Goal: Task Accomplishment & Management: Use online tool/utility

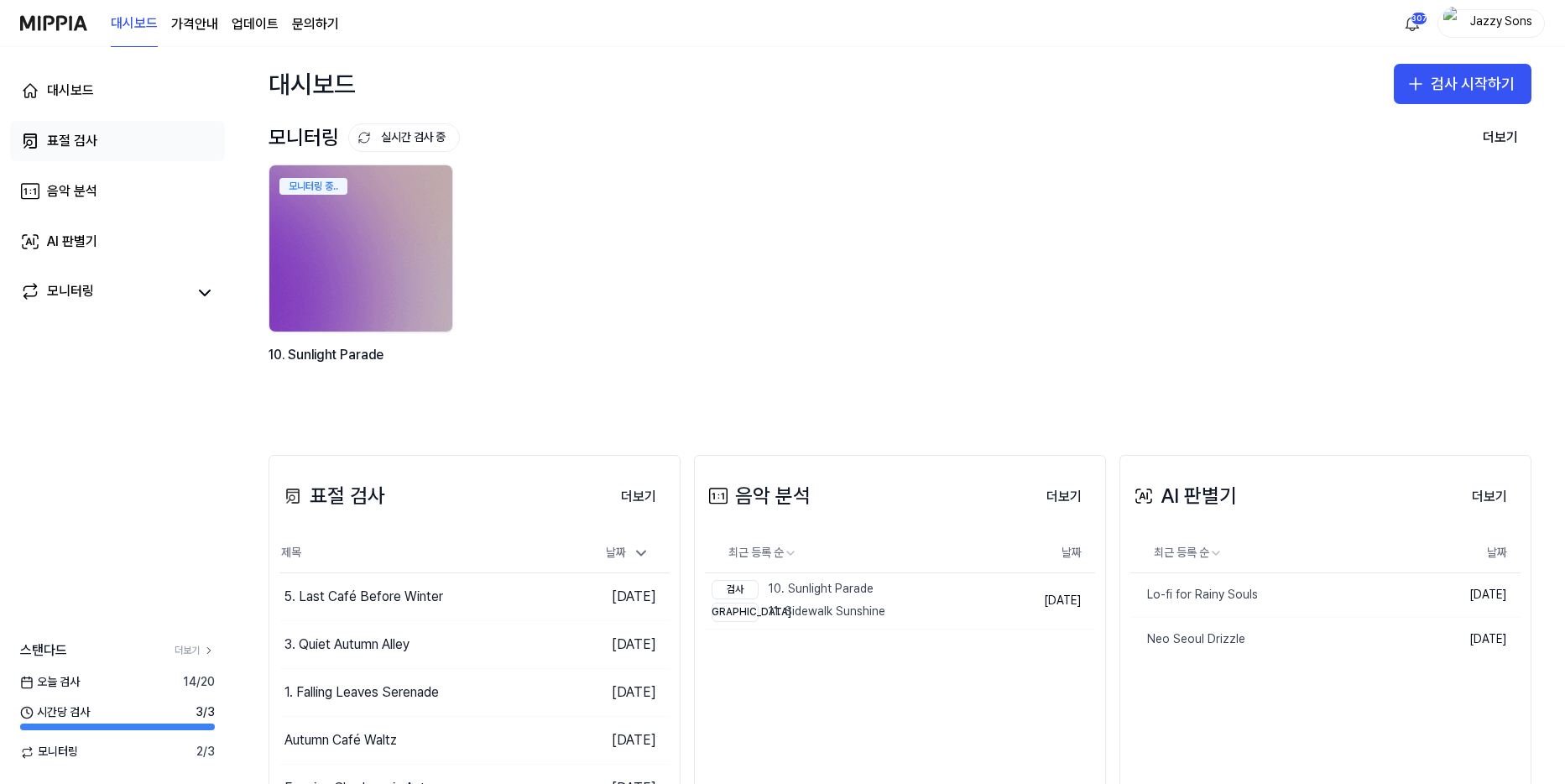
click at [103, 132] on link "표절 검사" at bounding box center [117, 141] width 215 height 41
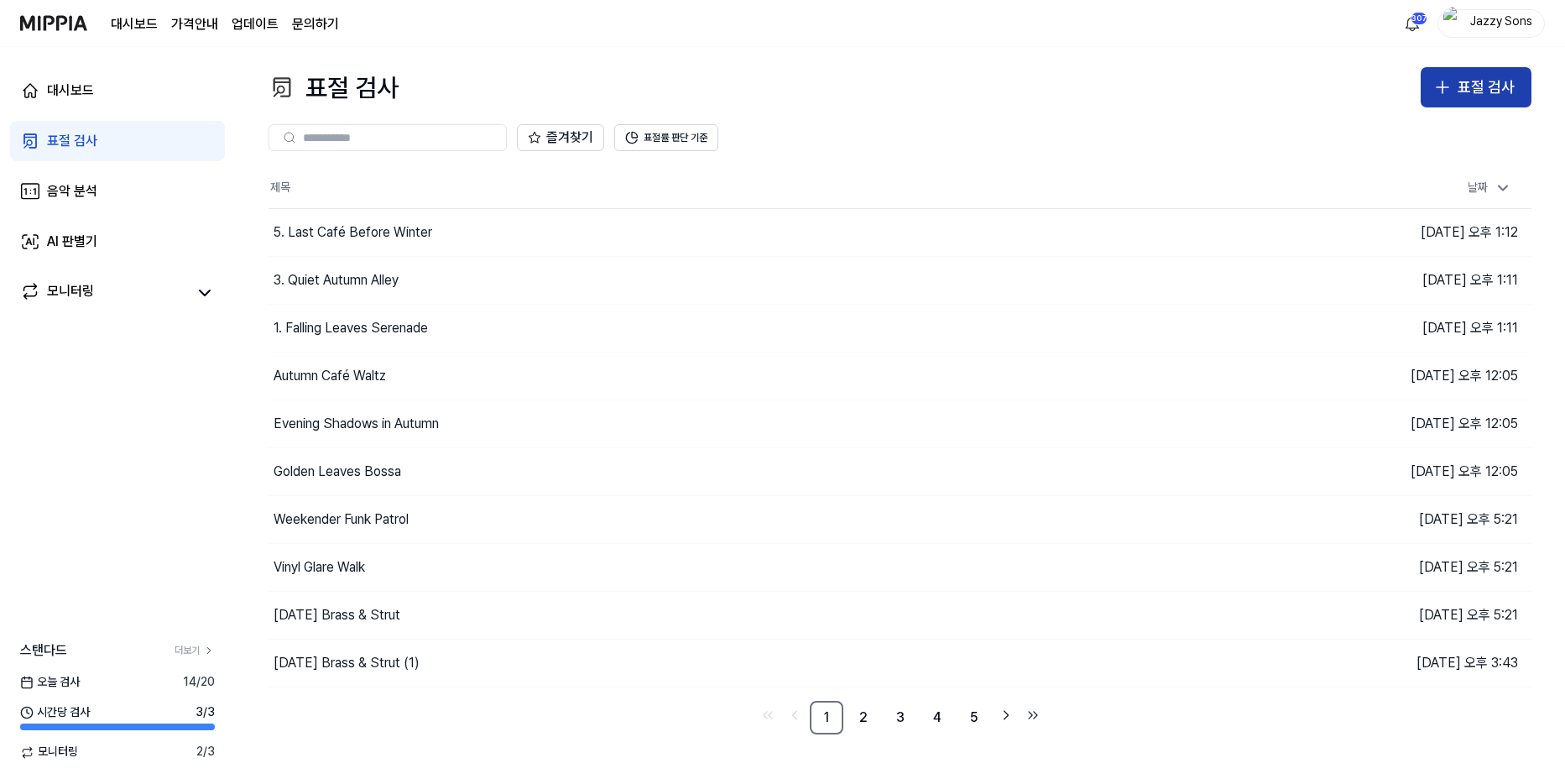
click at [1509, 86] on div "표절 검사" at bounding box center [1486, 87] width 57 height 24
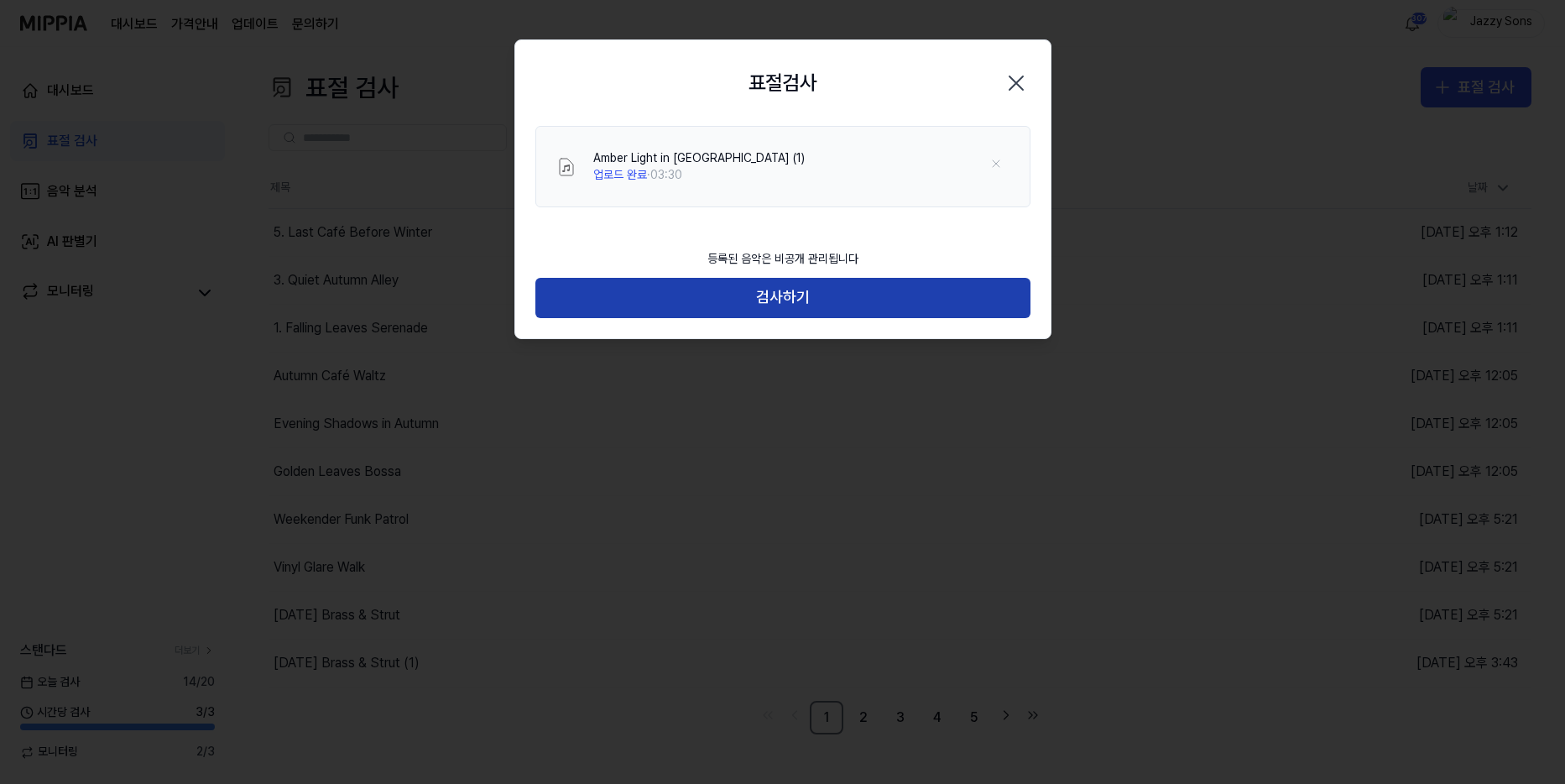
click at [761, 289] on button "검사하기" at bounding box center [782, 297] width 495 height 41
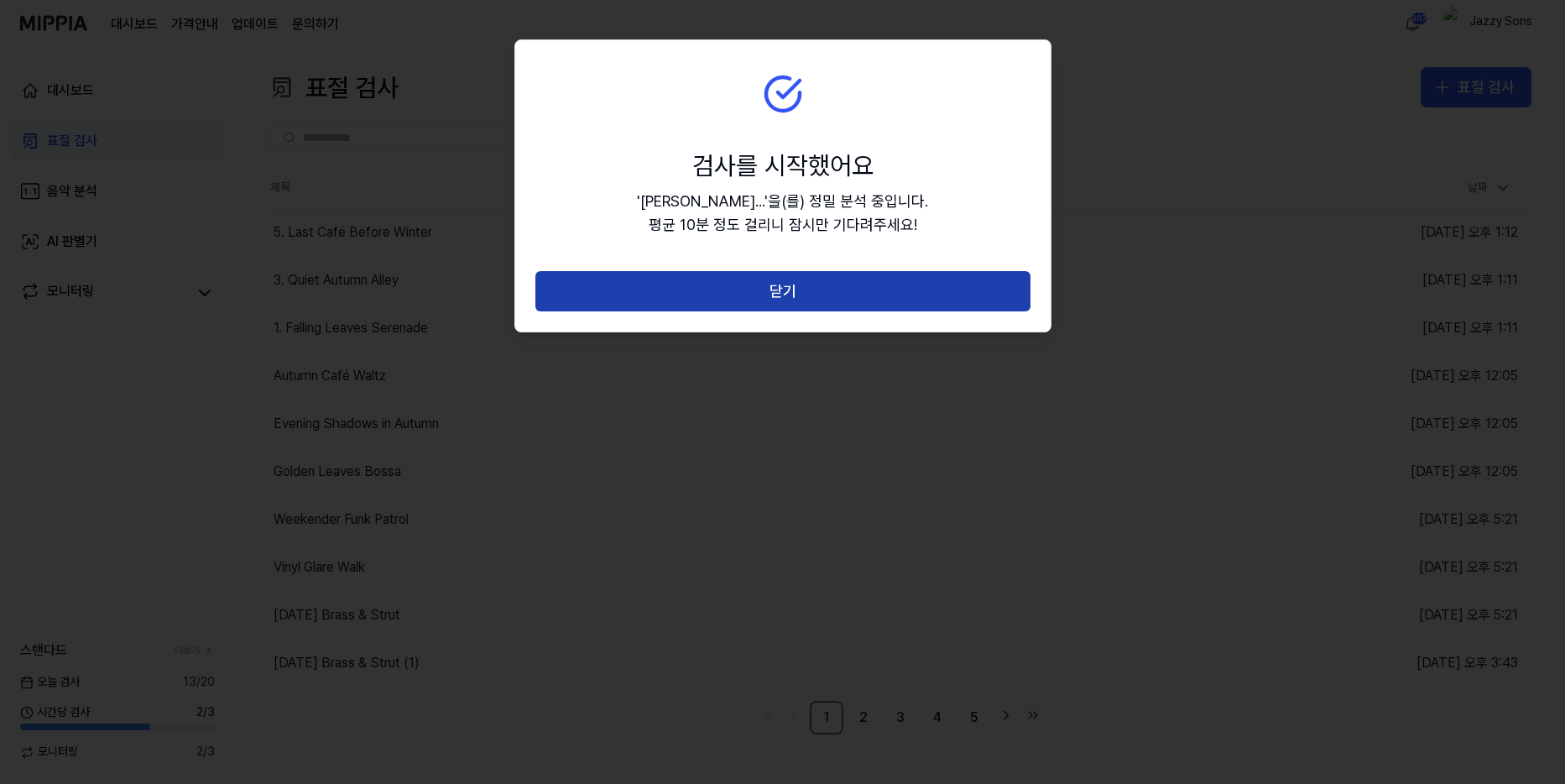
click at [785, 290] on button "닫기" at bounding box center [782, 291] width 495 height 41
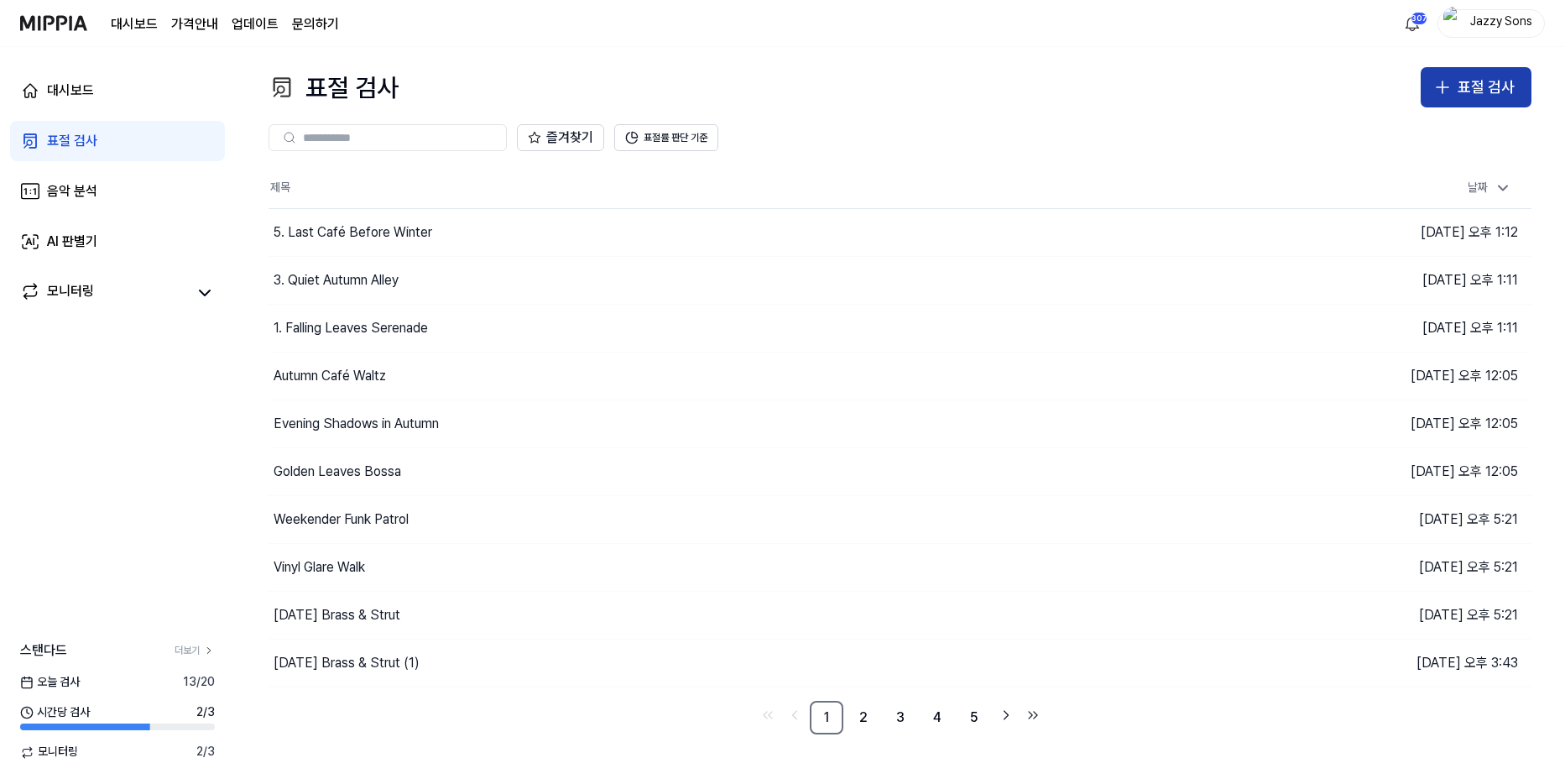
click at [1433, 85] on icon "button" at bounding box center [1442, 87] width 20 height 20
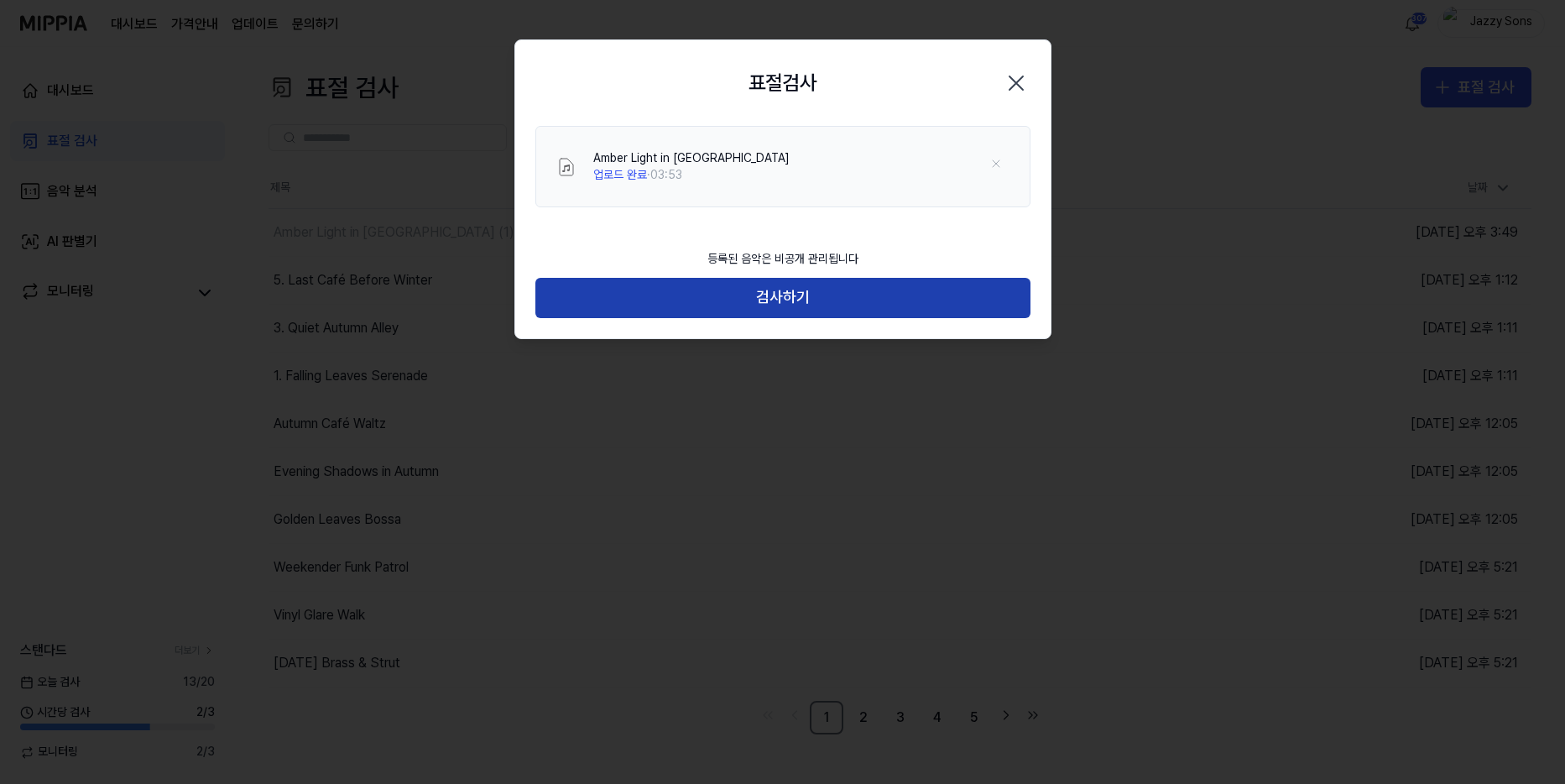
click at [822, 303] on button "검사하기" at bounding box center [782, 297] width 495 height 41
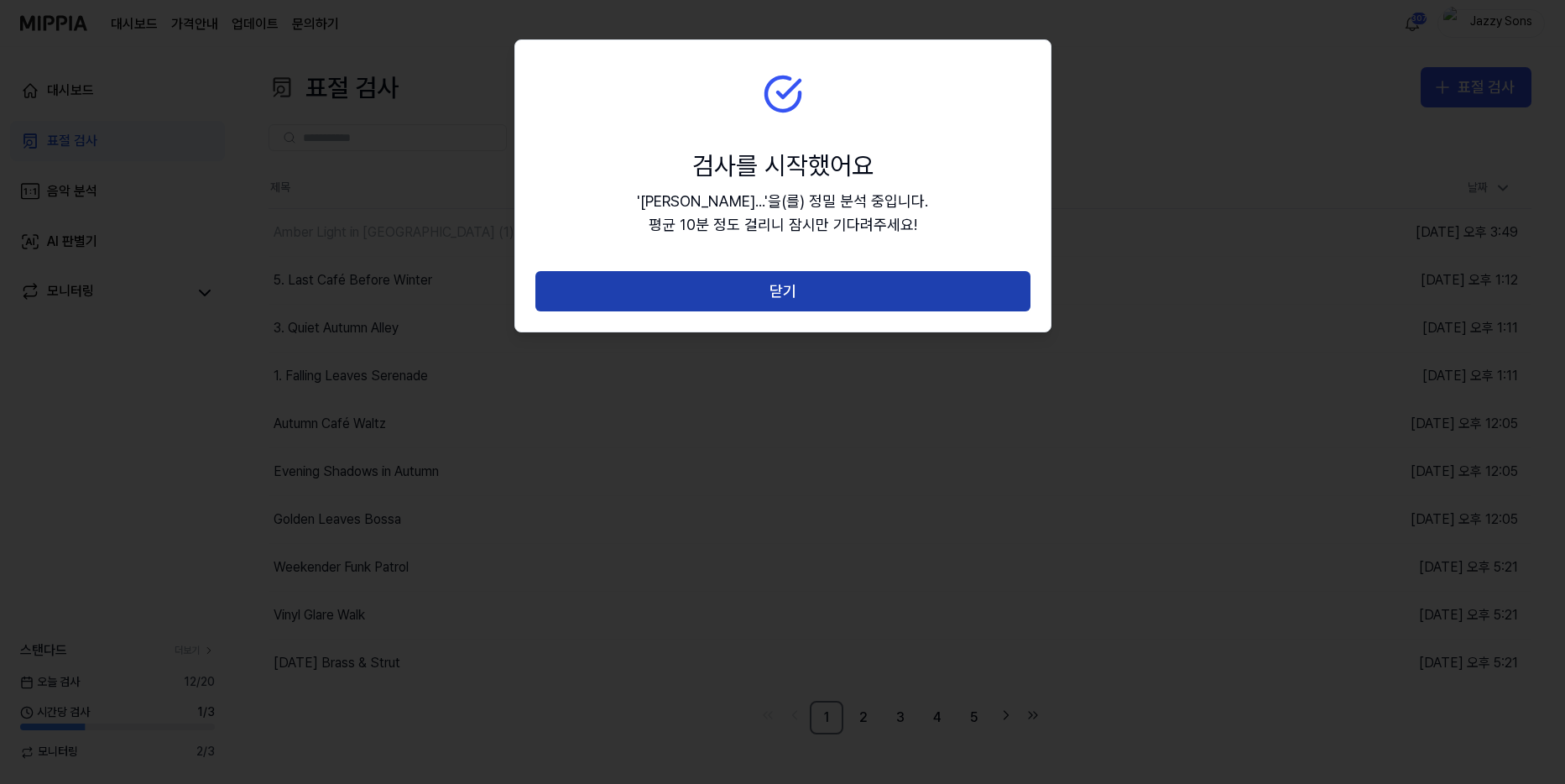
click at [945, 286] on button "닫기" at bounding box center [782, 291] width 495 height 41
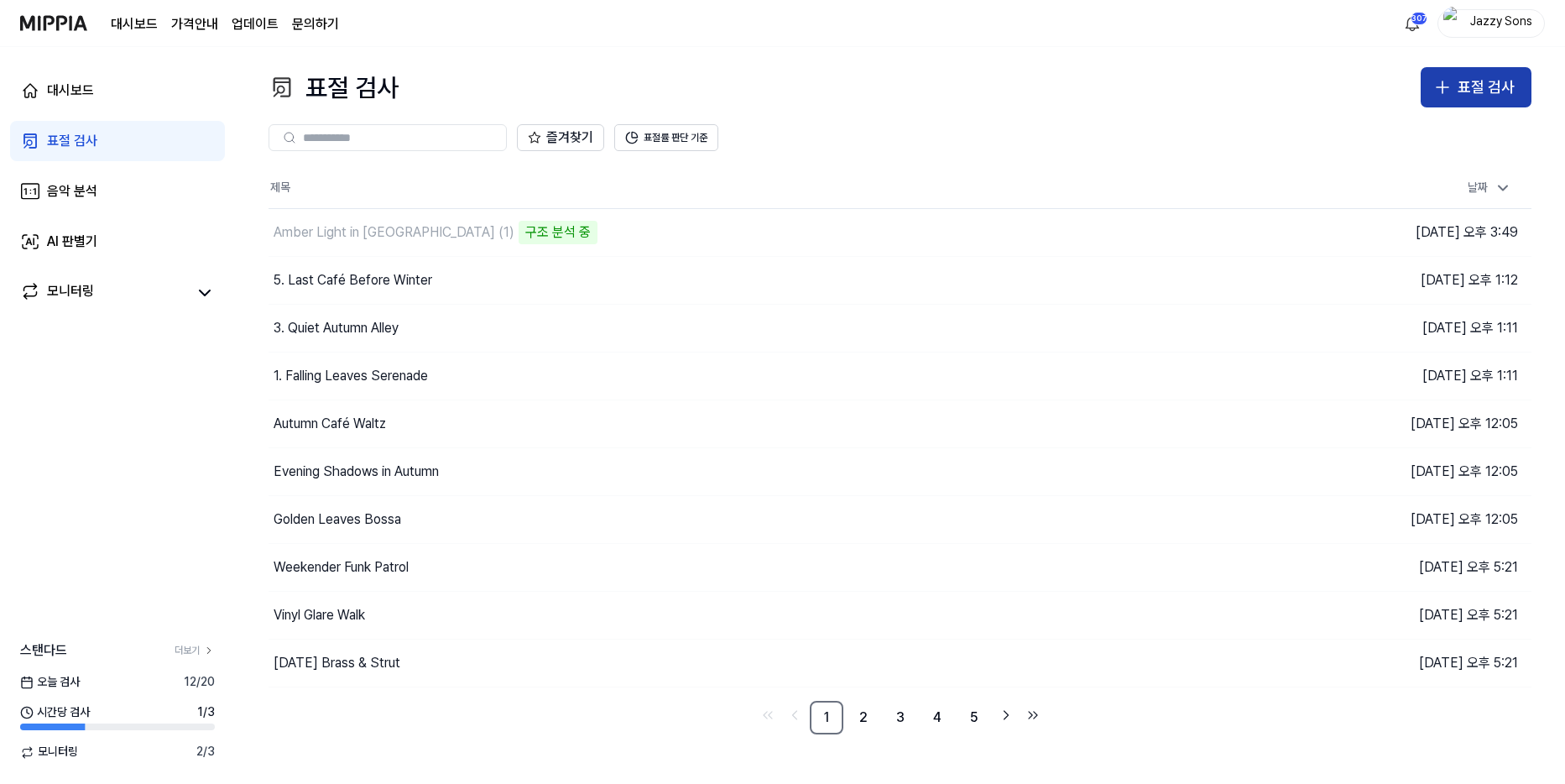
click at [1483, 91] on div "표절 검사" at bounding box center [1486, 87] width 57 height 24
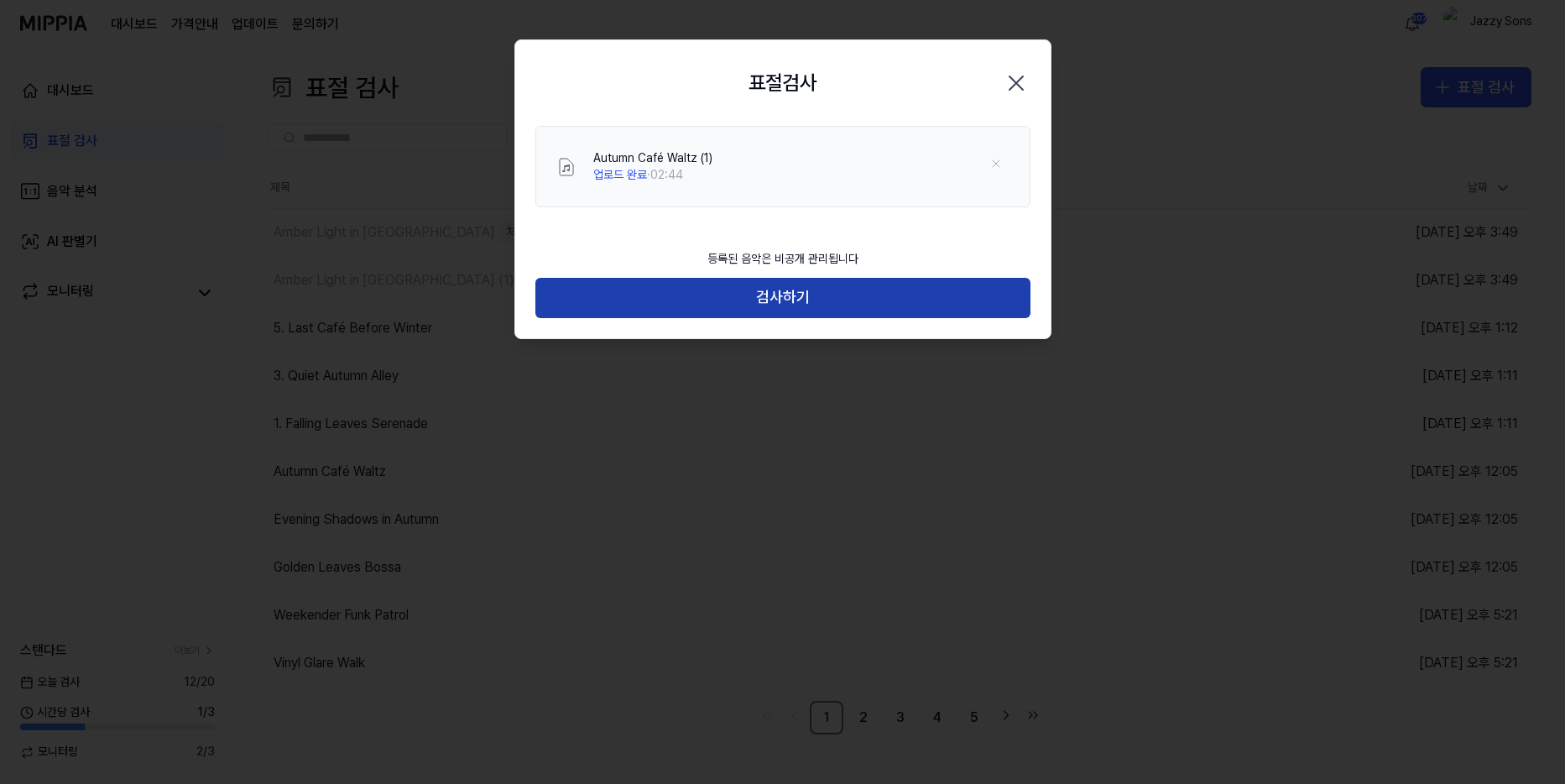
click at [766, 302] on button "검사하기" at bounding box center [782, 297] width 495 height 41
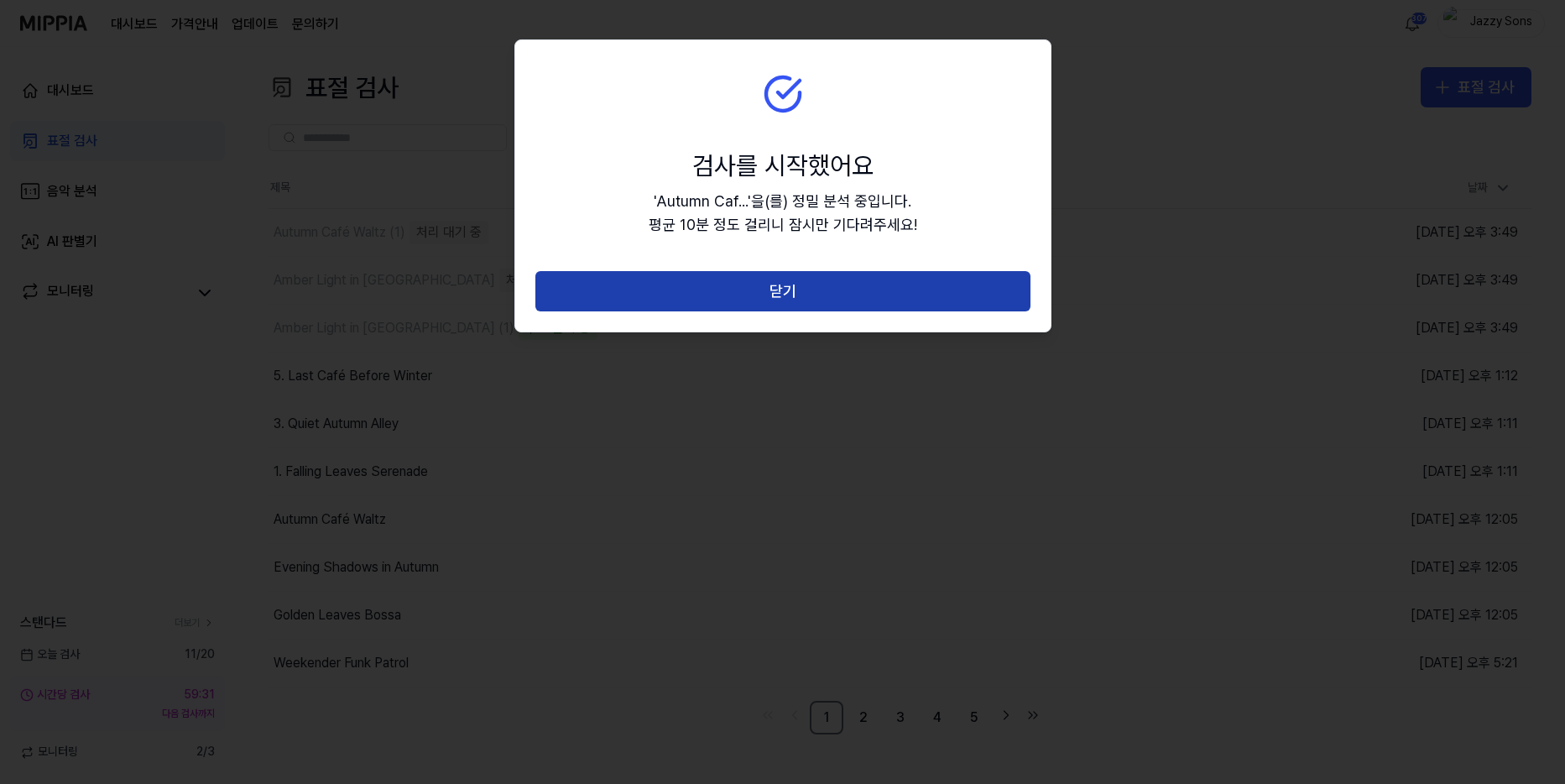
click at [766, 302] on button "닫기" at bounding box center [782, 291] width 495 height 41
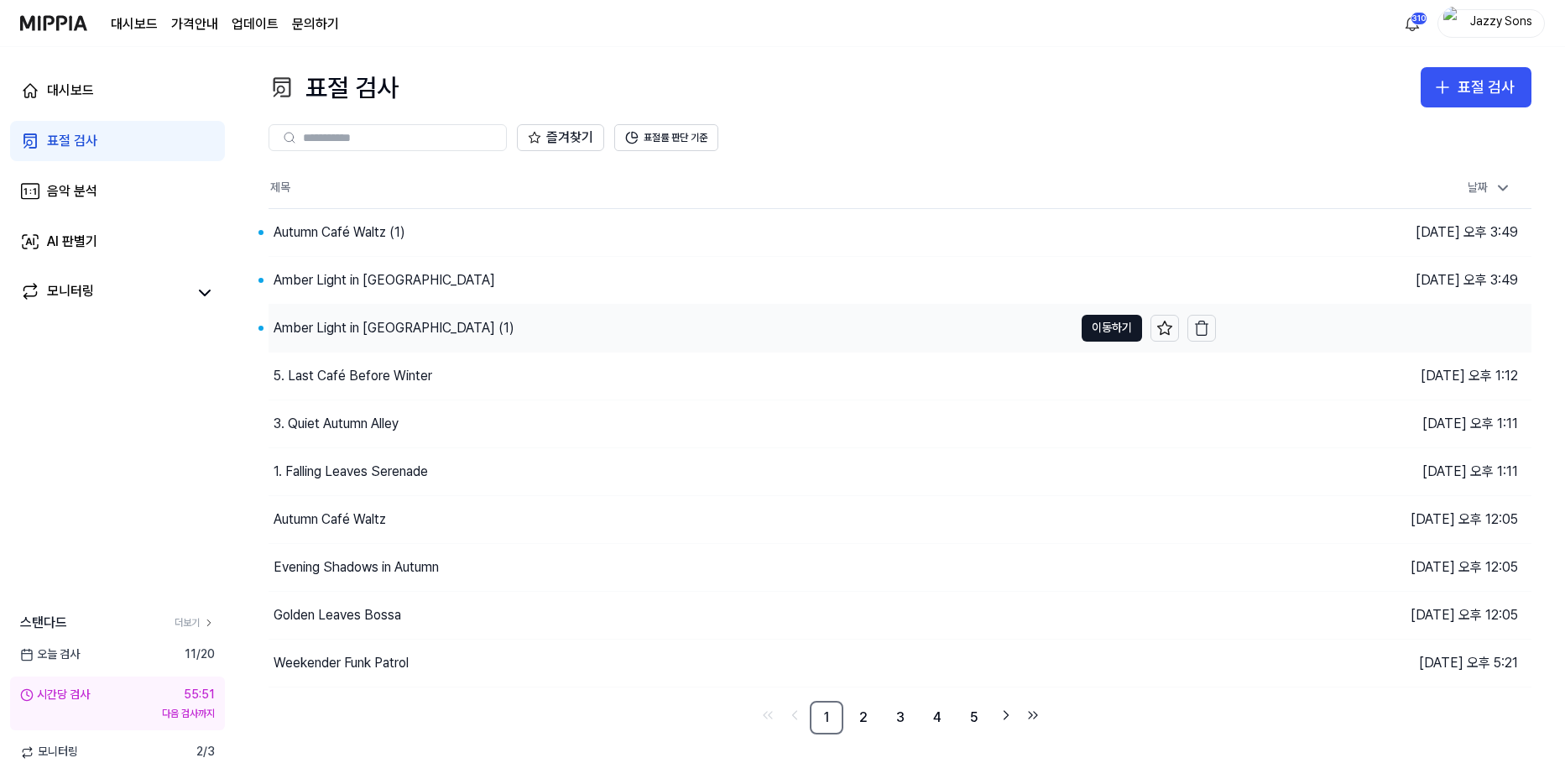
click at [294, 319] on div "Amber Light in [GEOGRAPHIC_DATA] (1)" at bounding box center [394, 328] width 241 height 20
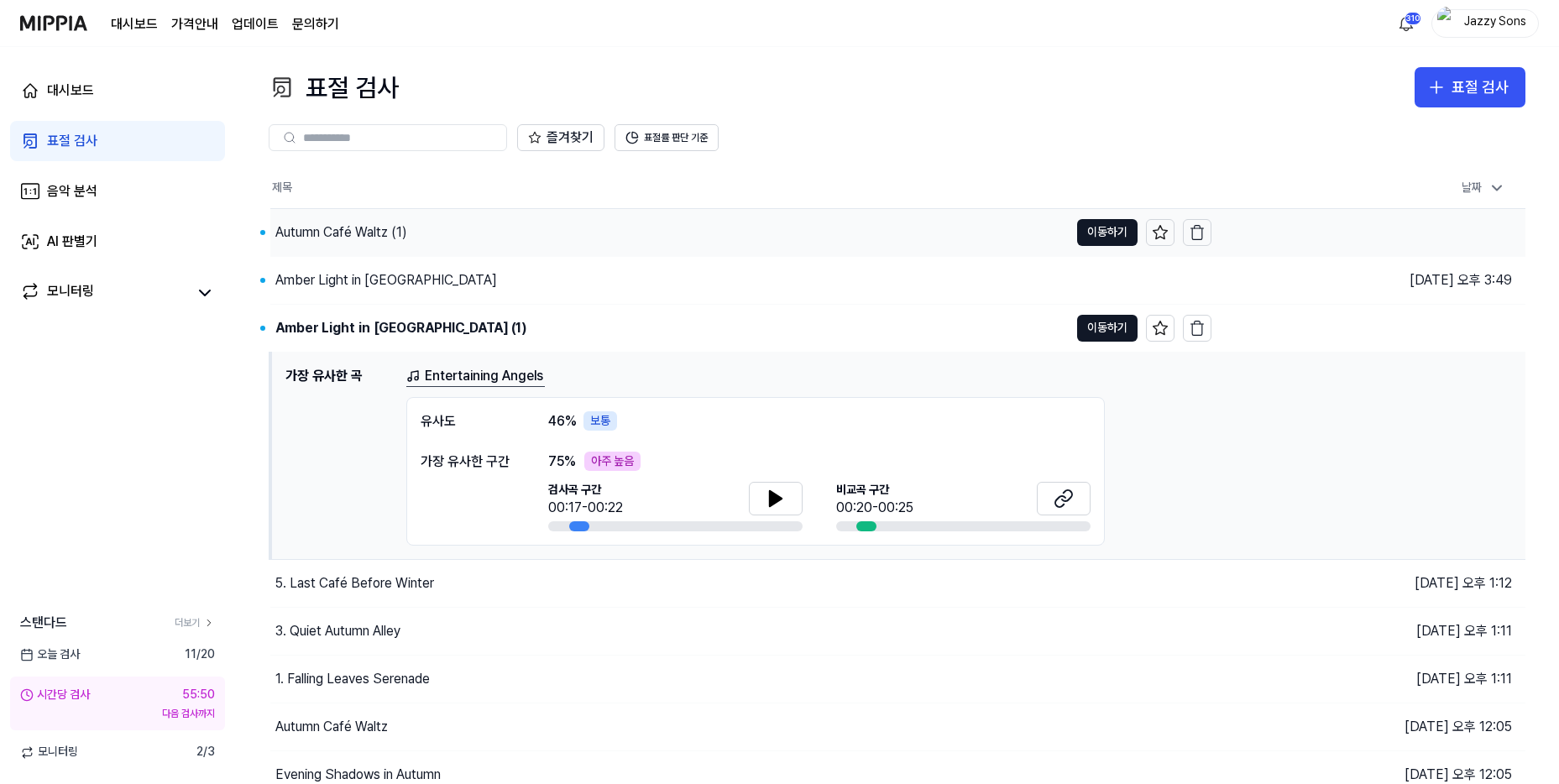
click at [332, 252] on div "Autumn Café Waltz (1)" at bounding box center [669, 232] width 798 height 47
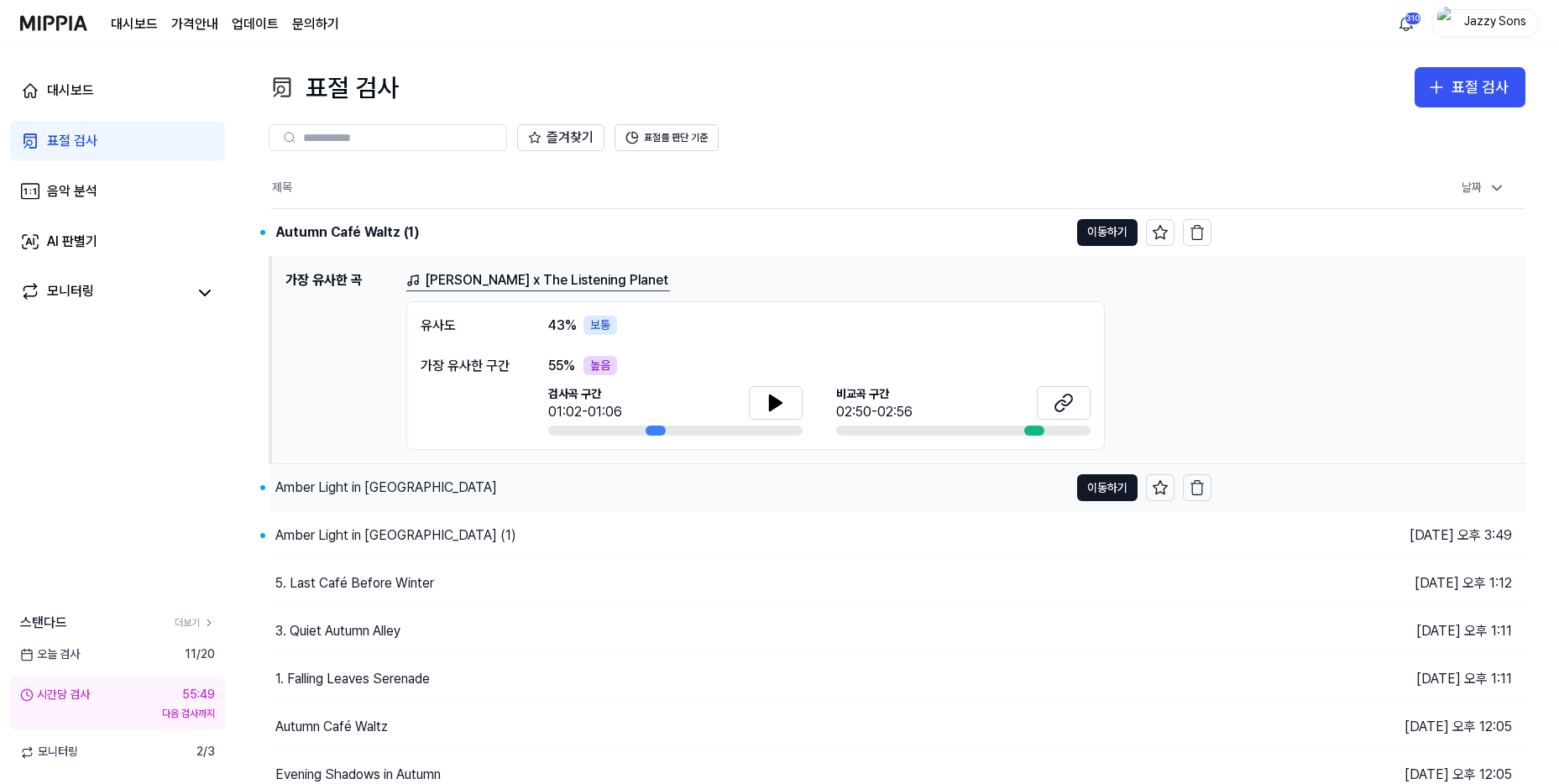
click at [299, 496] on div "Amber Light in [GEOGRAPHIC_DATA]" at bounding box center [386, 488] width 222 height 20
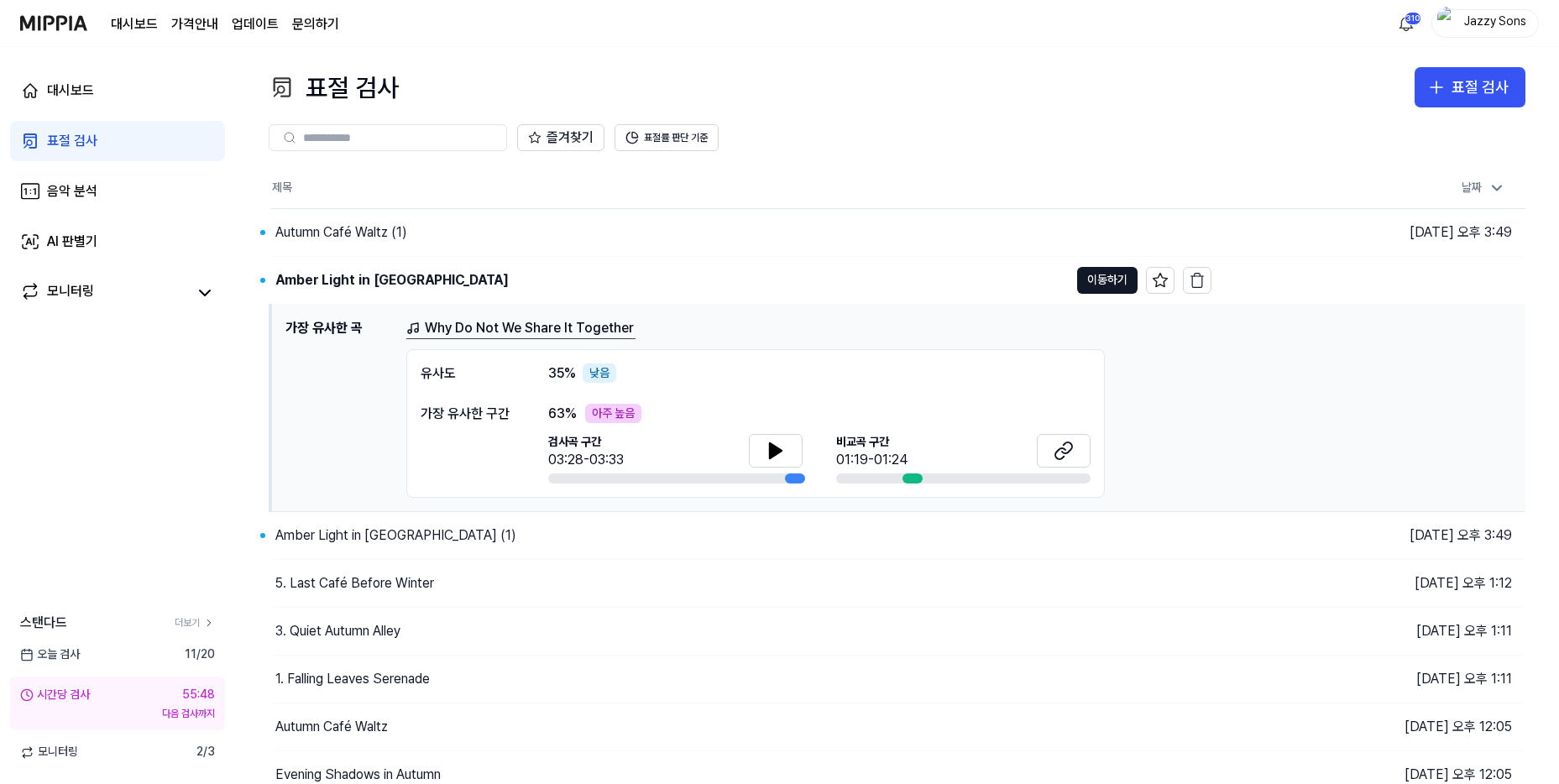
click at [169, 444] on div "대시보드 표절 검사 음악 분석 AI 판별기 모니터링 스탠다드 더보기 [DATE] 검사 11 / 20 시간당 검사 55:48 다음 검사까지 모니…" at bounding box center [117, 415] width 235 height 736
